Goal: Information Seeking & Learning: Find specific fact

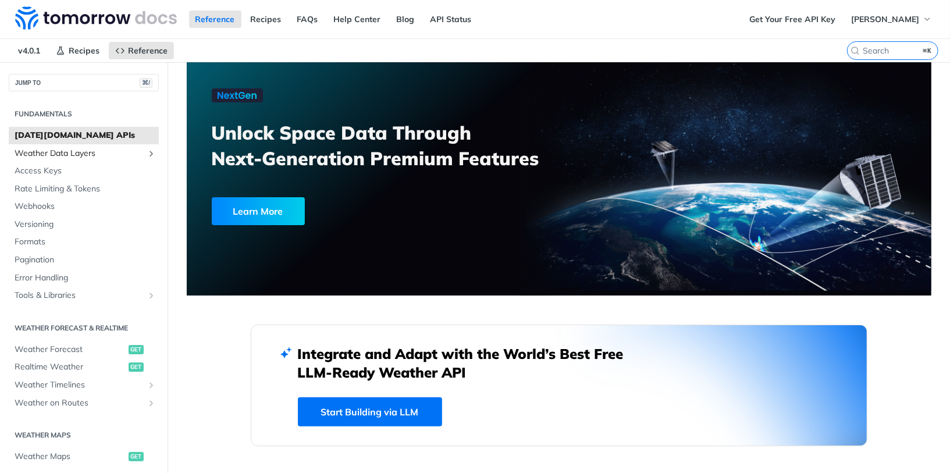
click at [83, 150] on span "Weather Data Layers" at bounding box center [79, 154] width 129 height 12
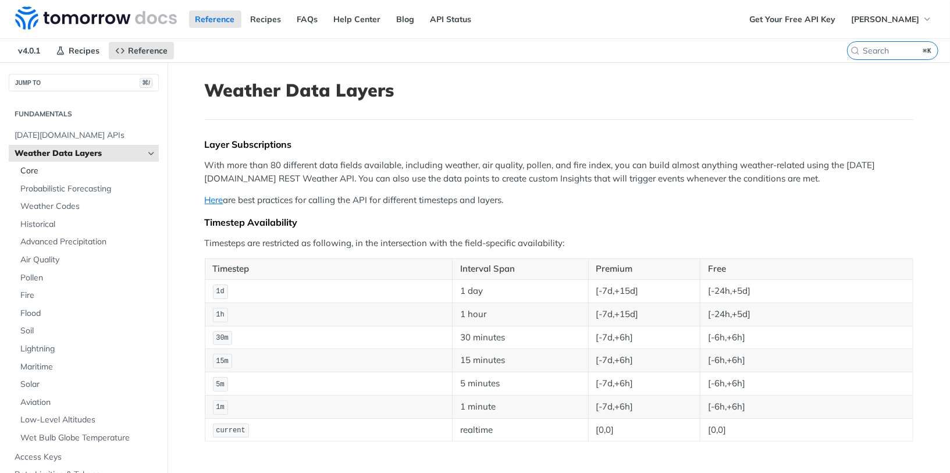
click at [88, 171] on span "Core" at bounding box center [88, 171] width 136 height 12
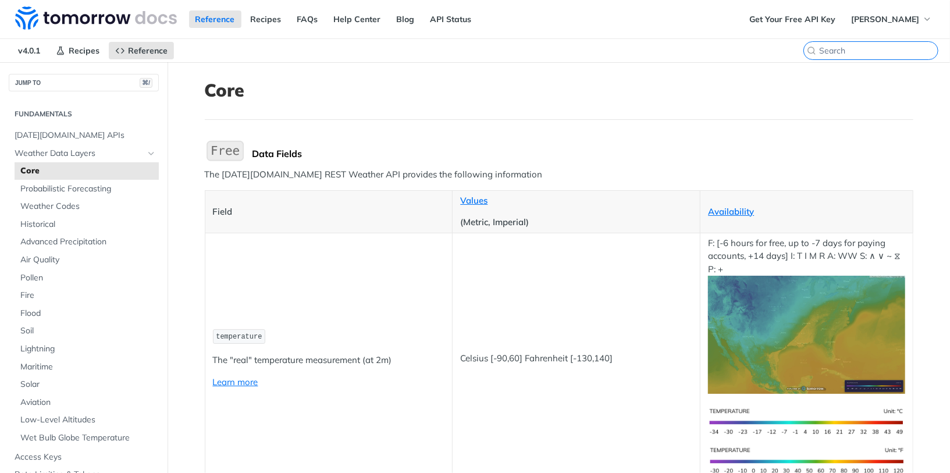
click at [883, 48] on input "search" at bounding box center [878, 50] width 119 height 10
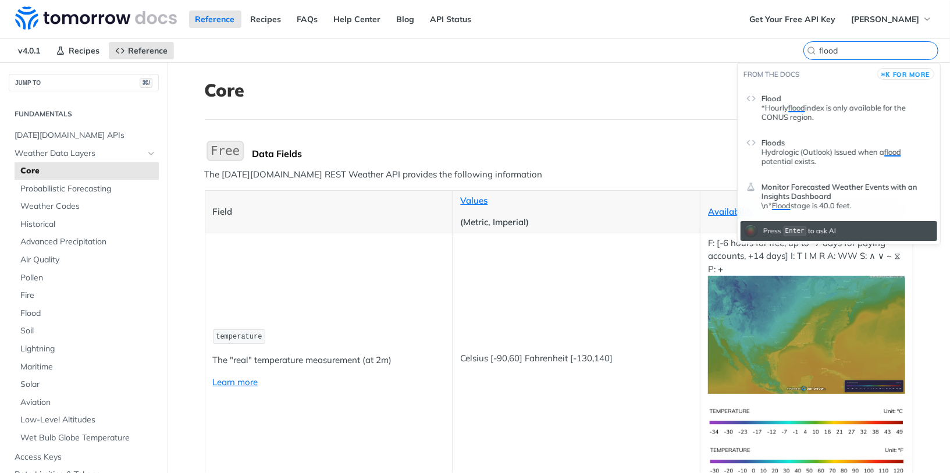
type input "flood"
click at [833, 108] on p "*Hourly flood index is only available for the CONUS region." at bounding box center [847, 112] width 170 height 19
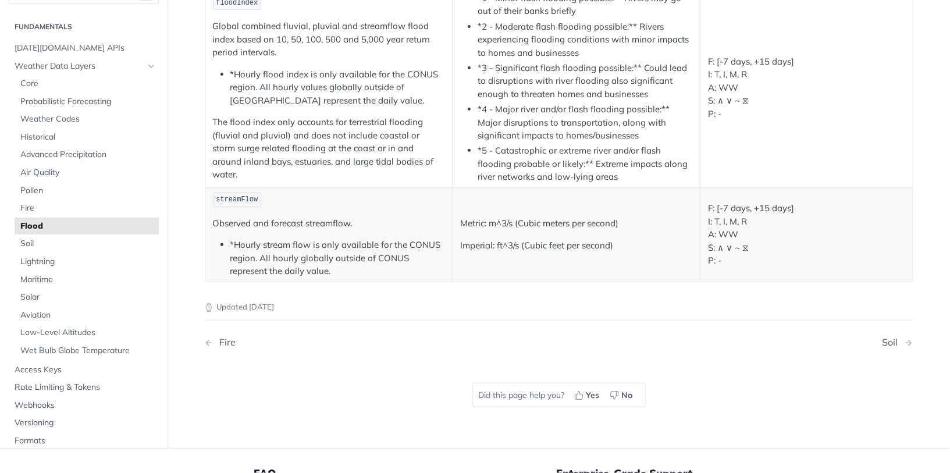
scroll to position [227, 0]
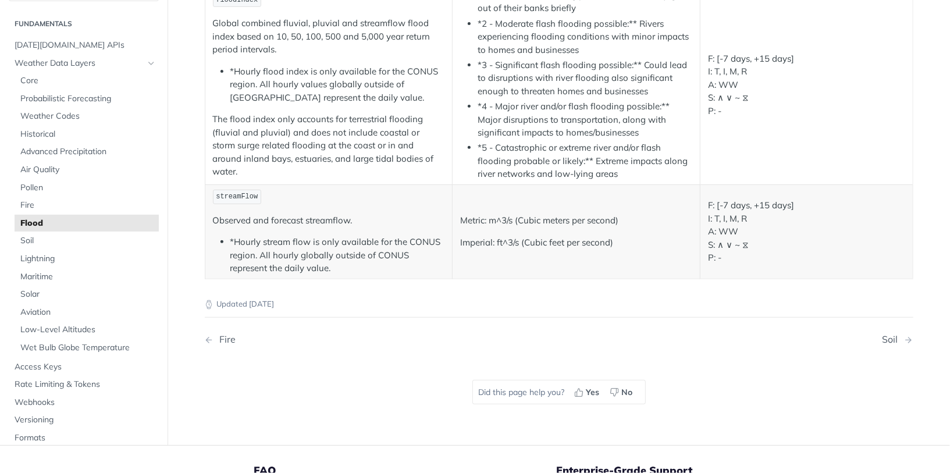
drag, startPoint x: 522, startPoint y: 218, endPoint x: 599, endPoint y: 218, distance: 76.8
click at [599, 218] on p "Metric: m^3/s (Cubic meters per second)" at bounding box center [576, 220] width 232 height 13
click at [545, 224] on p "Metric: m^3/s (Cubic meters per second)" at bounding box center [576, 220] width 232 height 13
drag, startPoint x: 526, startPoint y: 241, endPoint x: 609, endPoint y: 243, distance: 83.3
click at [609, 243] on p "Imperial: ft^3/s (Cubic feet per second)" at bounding box center [576, 242] width 232 height 13
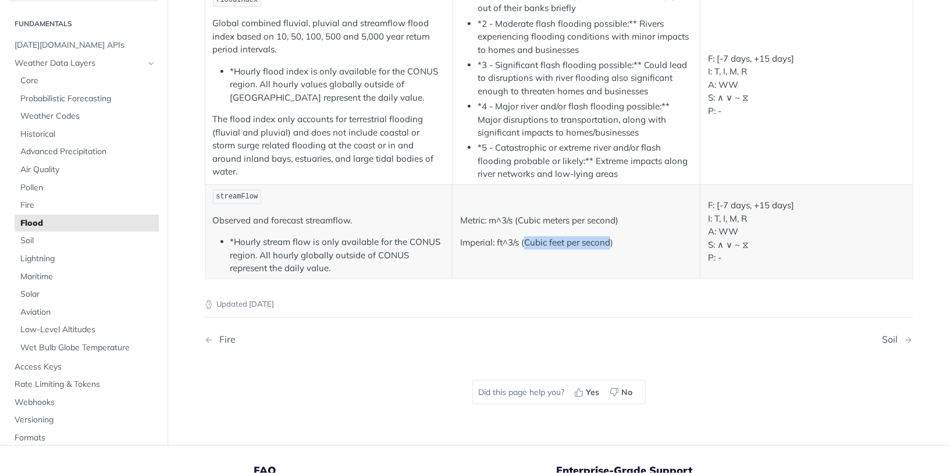
copy p "Cubic feet per second"
click at [592, 242] on p "Imperial: ft^3/s (Cubic feet per second)" at bounding box center [576, 242] width 232 height 13
drag, startPoint x: 525, startPoint y: 242, endPoint x: 612, endPoint y: 241, distance: 86.7
click at [612, 241] on p "Imperial: ft^3/s (Cubic feet per second)" at bounding box center [576, 242] width 232 height 13
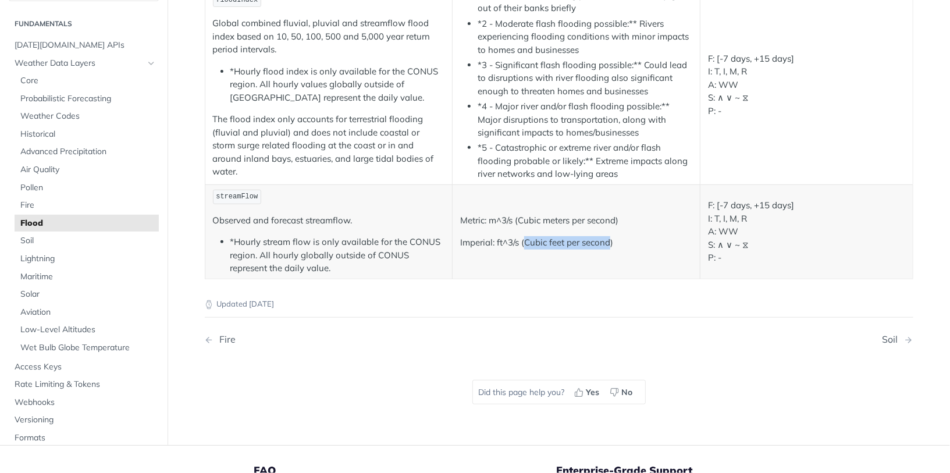
copy p "Cubic feet per second"
